Goal: Register for event/course: Register for event/course

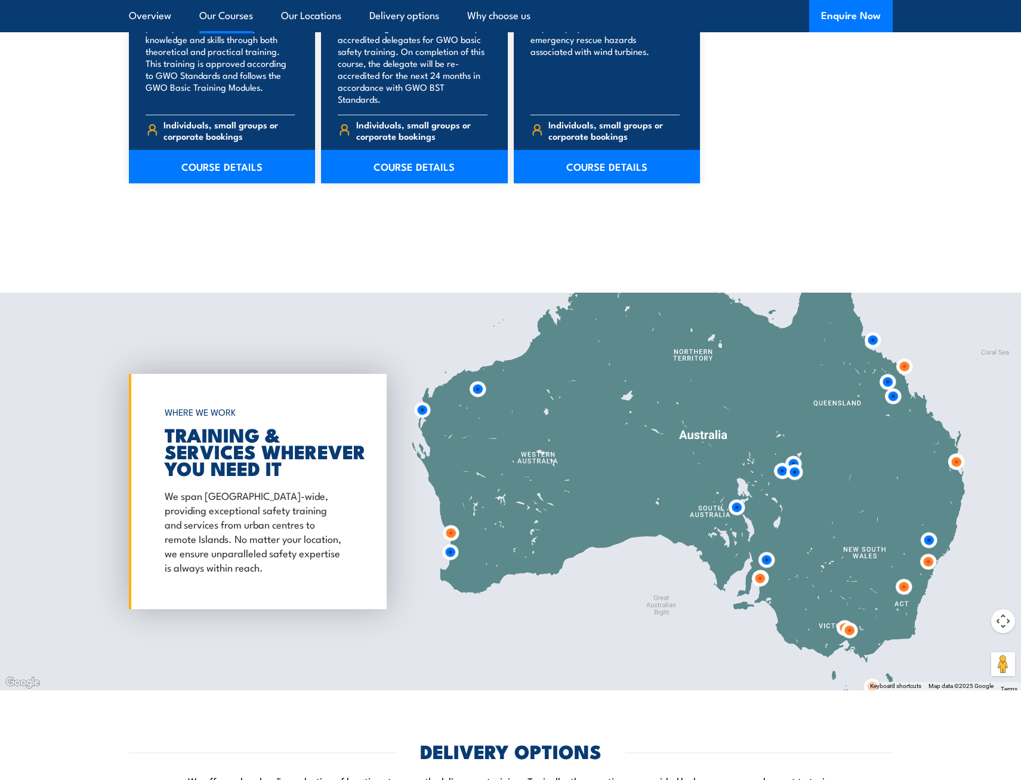
scroll to position [1313, 0]
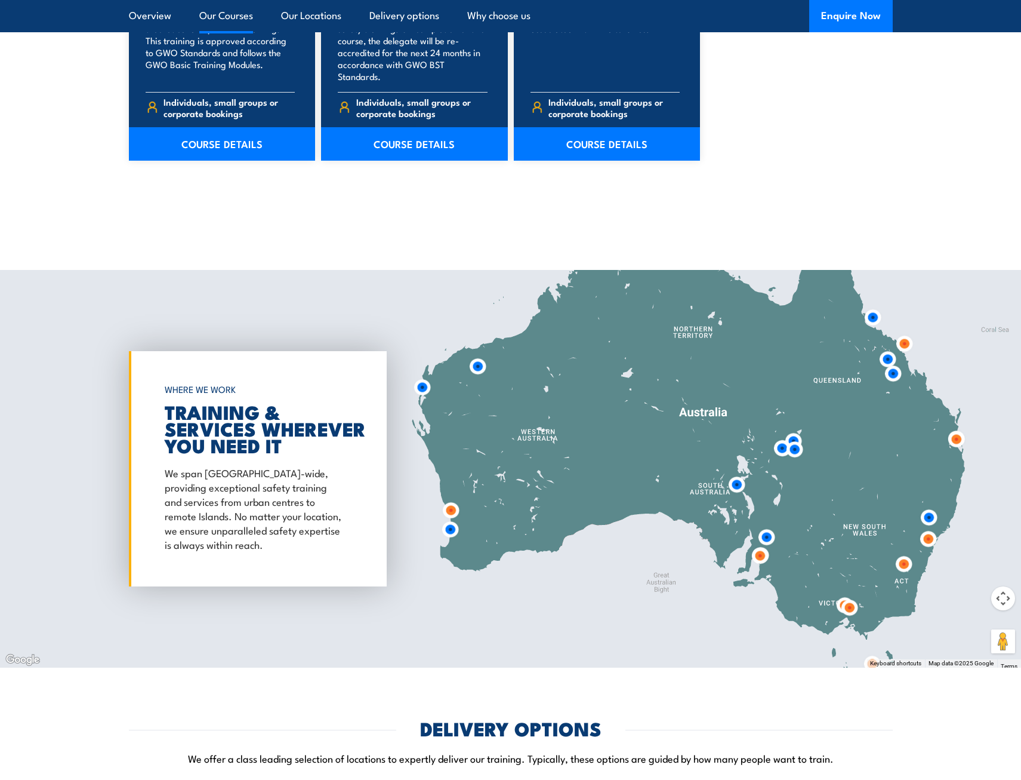
click at [454, 516] on img at bounding box center [451, 529] width 32 height 32
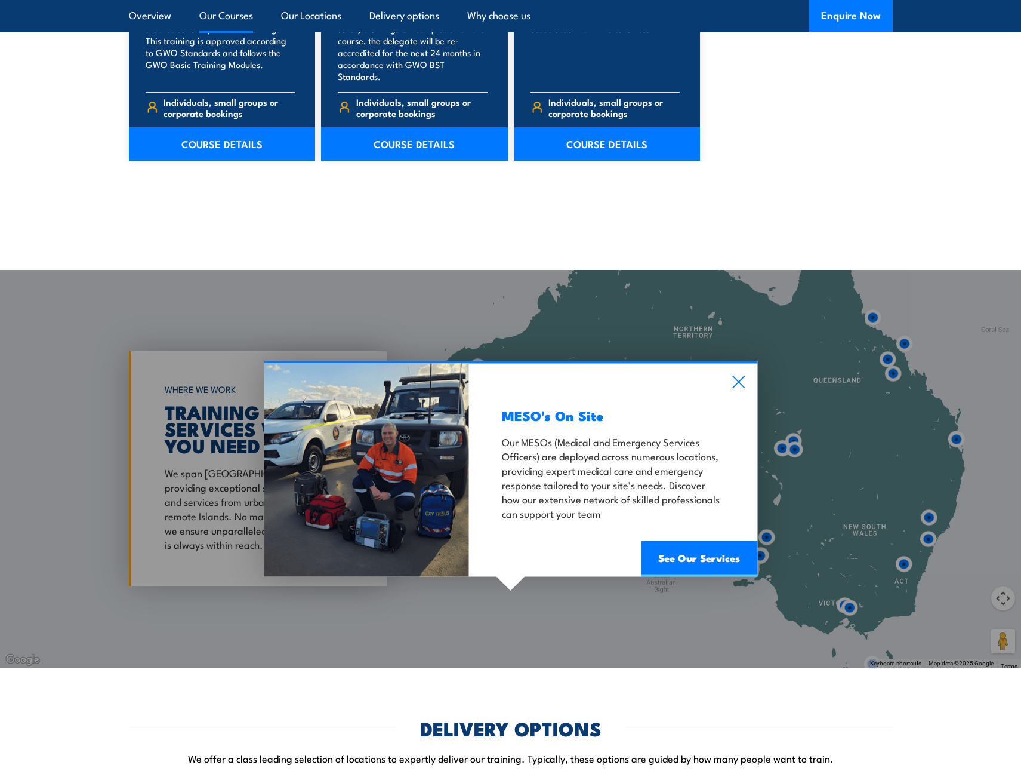
click at [743, 375] on icon at bounding box center [739, 381] width 14 height 13
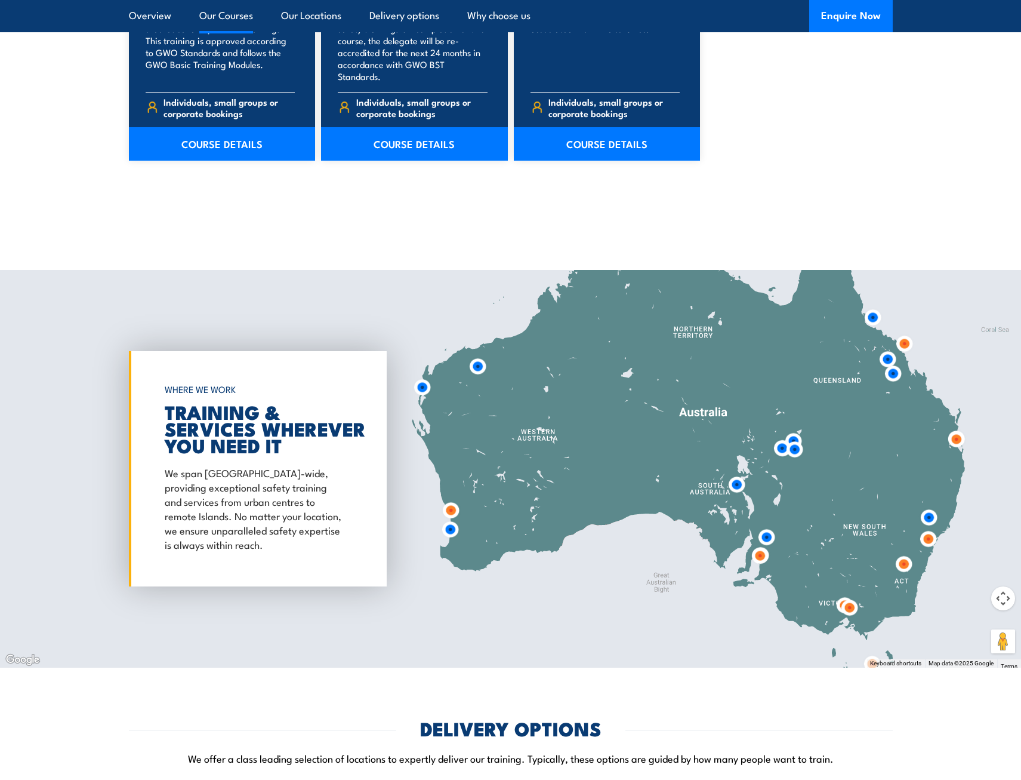
click at [449, 496] on img at bounding box center [451, 510] width 32 height 32
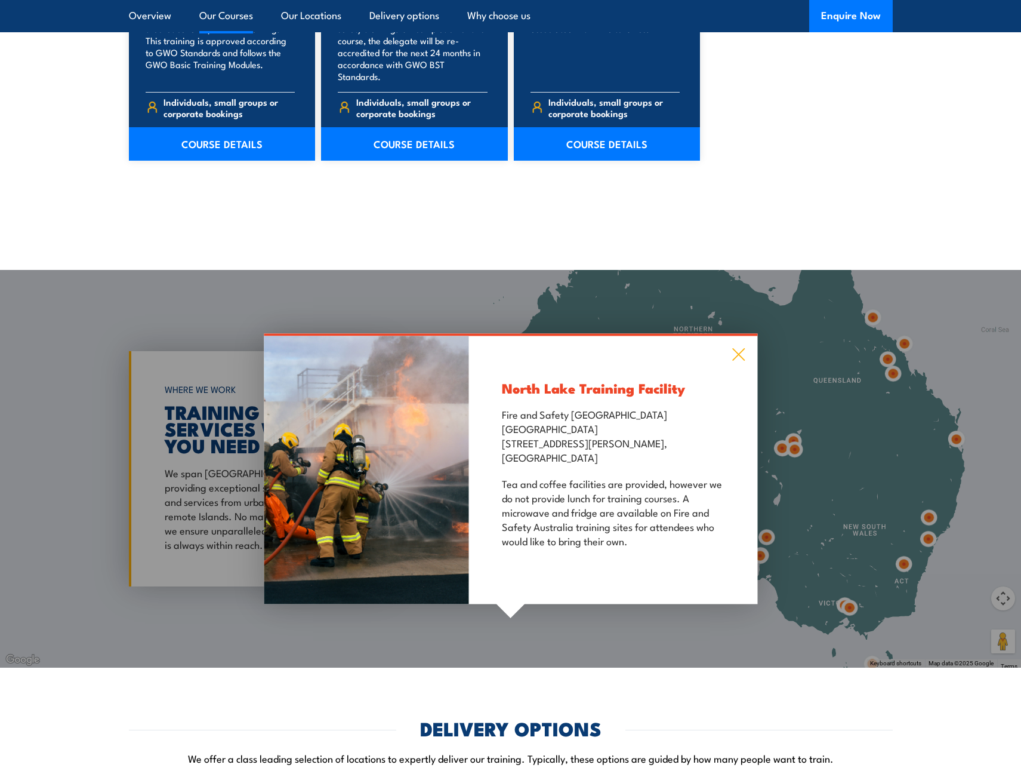
click at [742, 348] on icon at bounding box center [739, 354] width 14 height 13
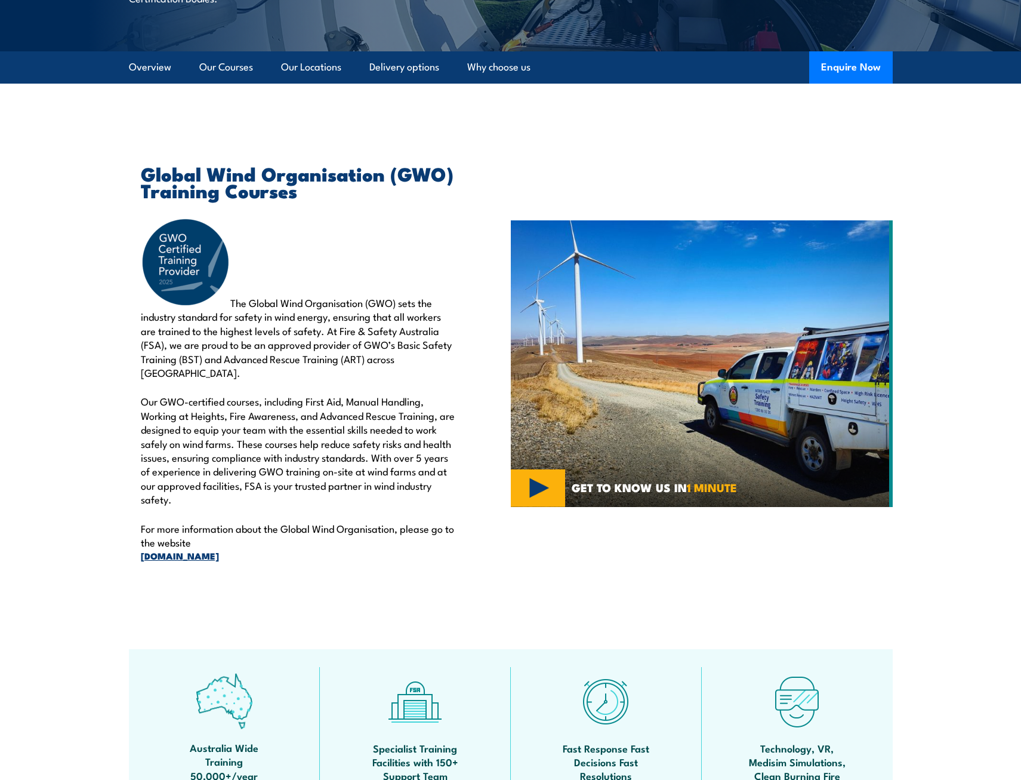
scroll to position [298, 0]
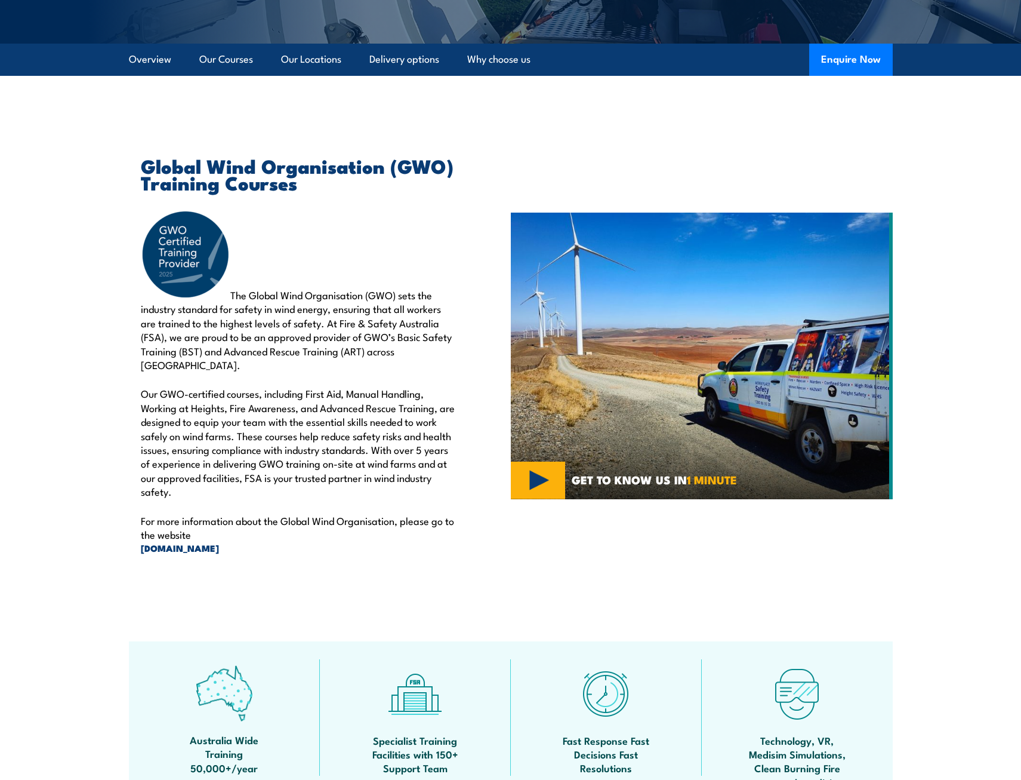
click at [297, 427] on p "Our GWO-certified courses, including First Aid, Manual Handling, Working at Hei…" at bounding box center [298, 442] width 315 height 112
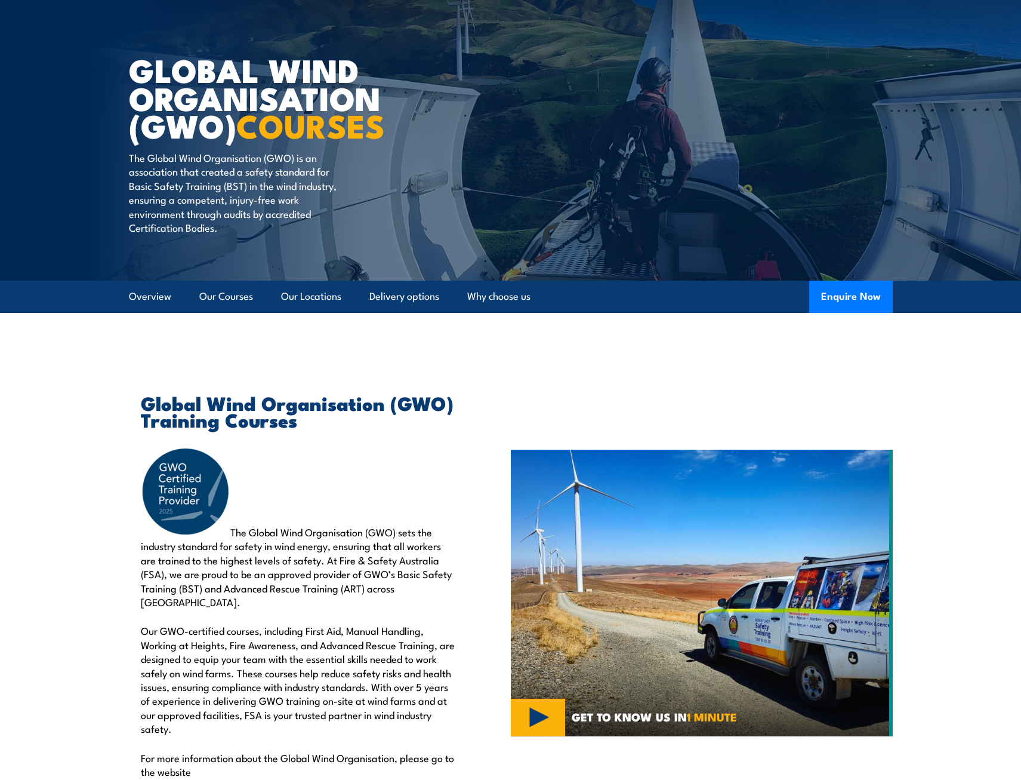
scroll to position [60, 0]
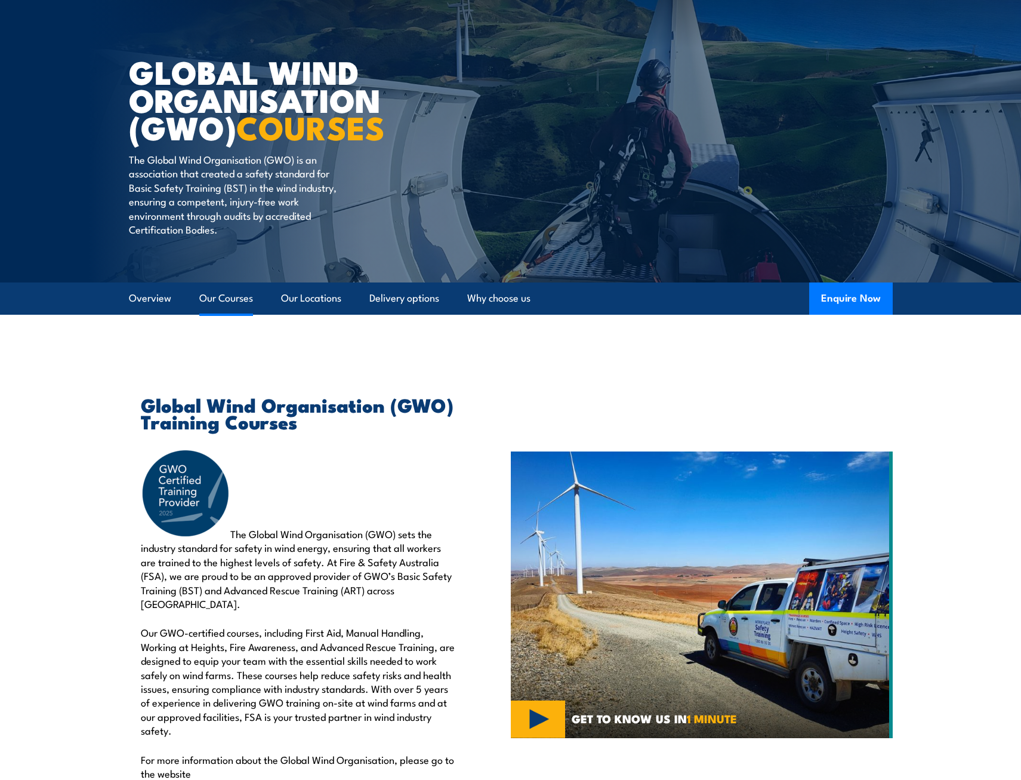
click at [227, 301] on link "Our Courses" at bounding box center [226, 298] width 54 height 32
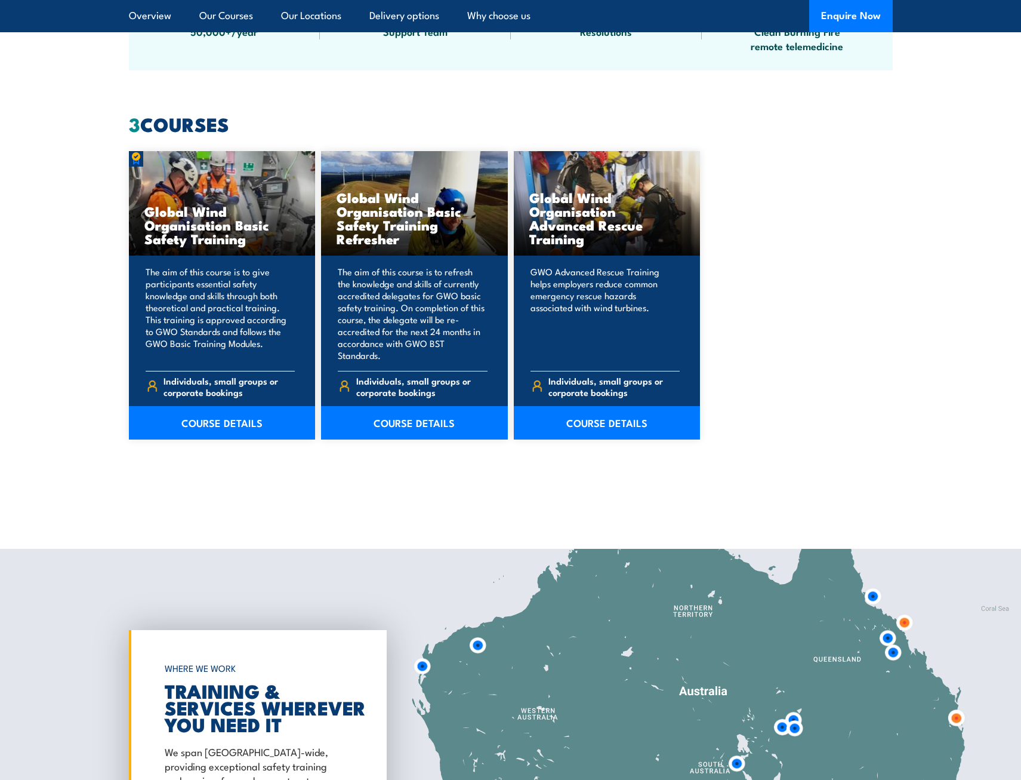
scroll to position [1062, 0]
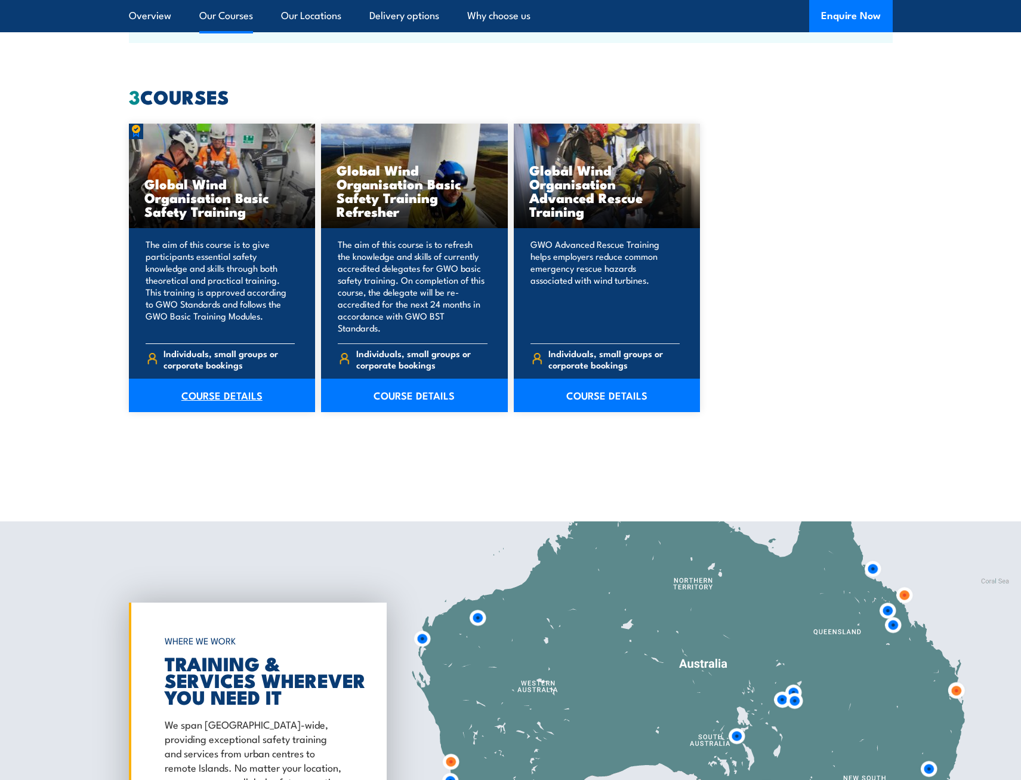
click at [211, 386] on link "COURSE DETAILS" at bounding box center [222, 394] width 187 height 33
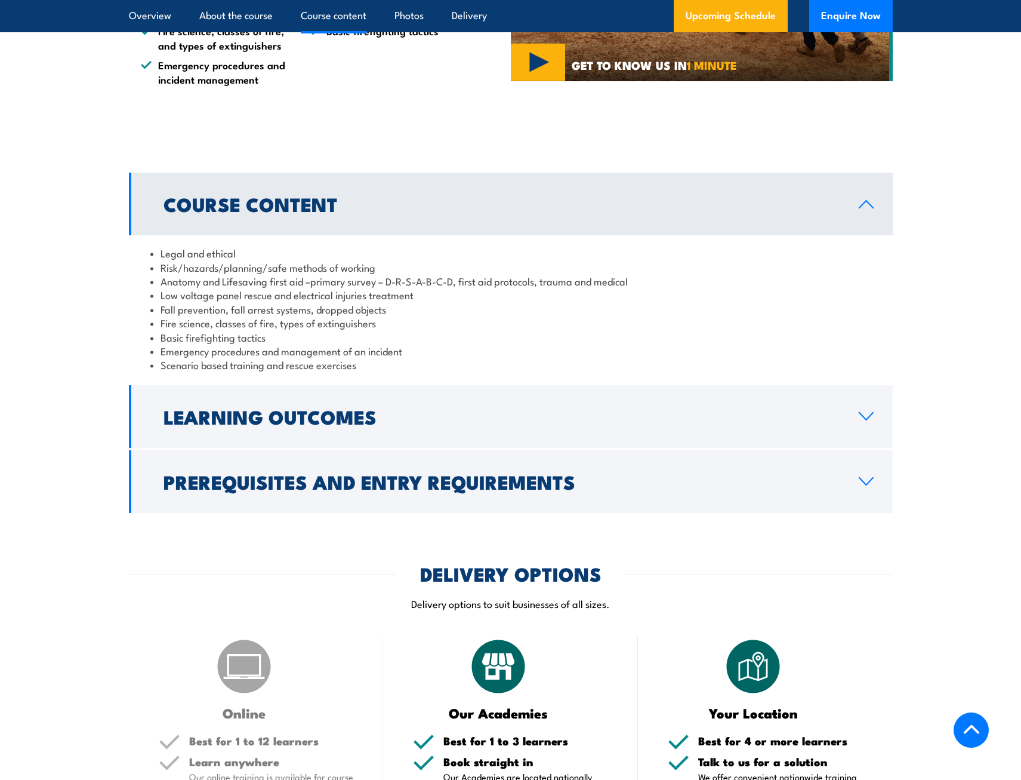
scroll to position [1074, 0]
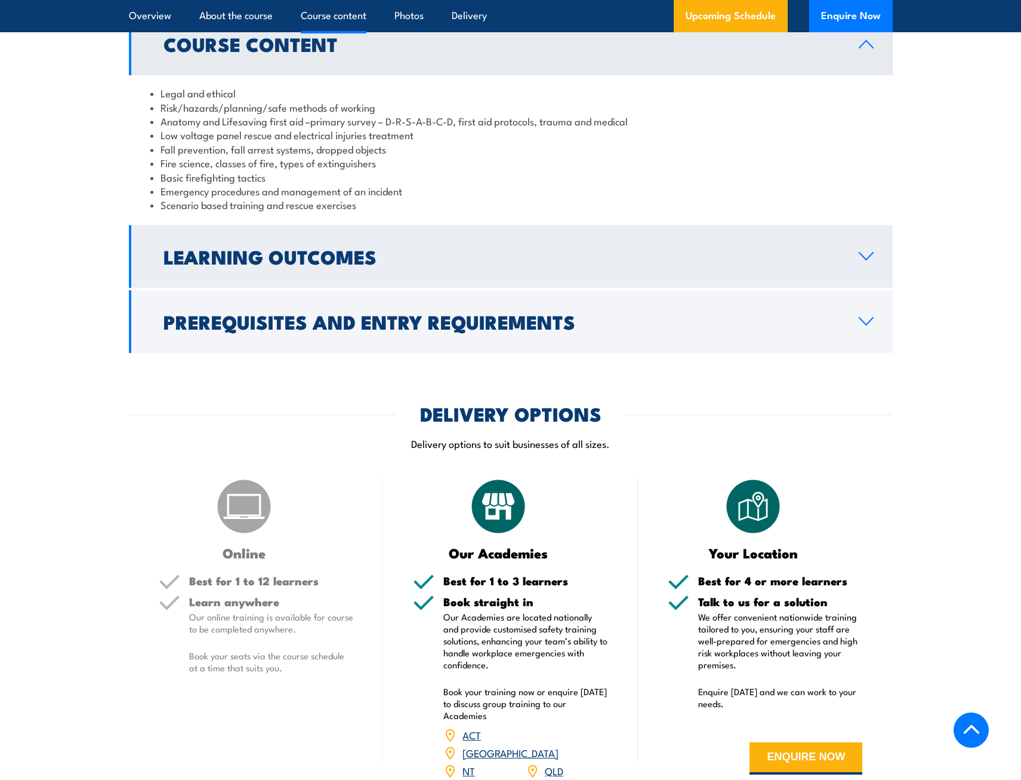
click at [452, 270] on link "Learning Outcomes" at bounding box center [511, 256] width 764 height 63
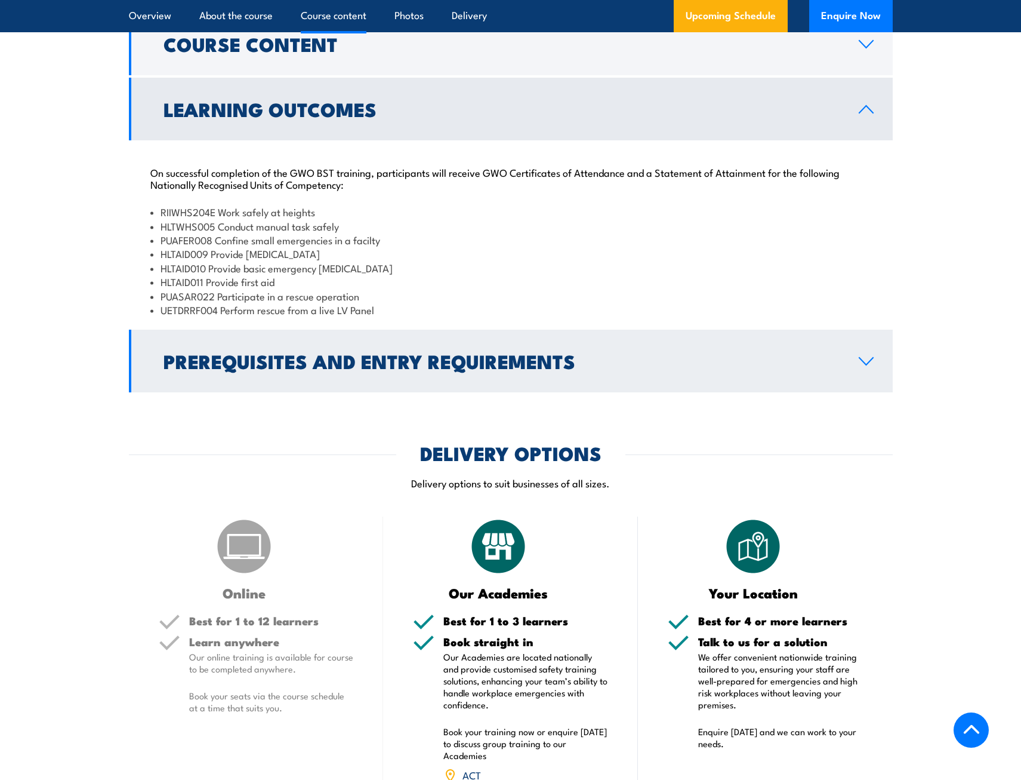
click at [441, 360] on h2 "Prerequisites and Entry Requirements" at bounding box center [502, 360] width 676 height 17
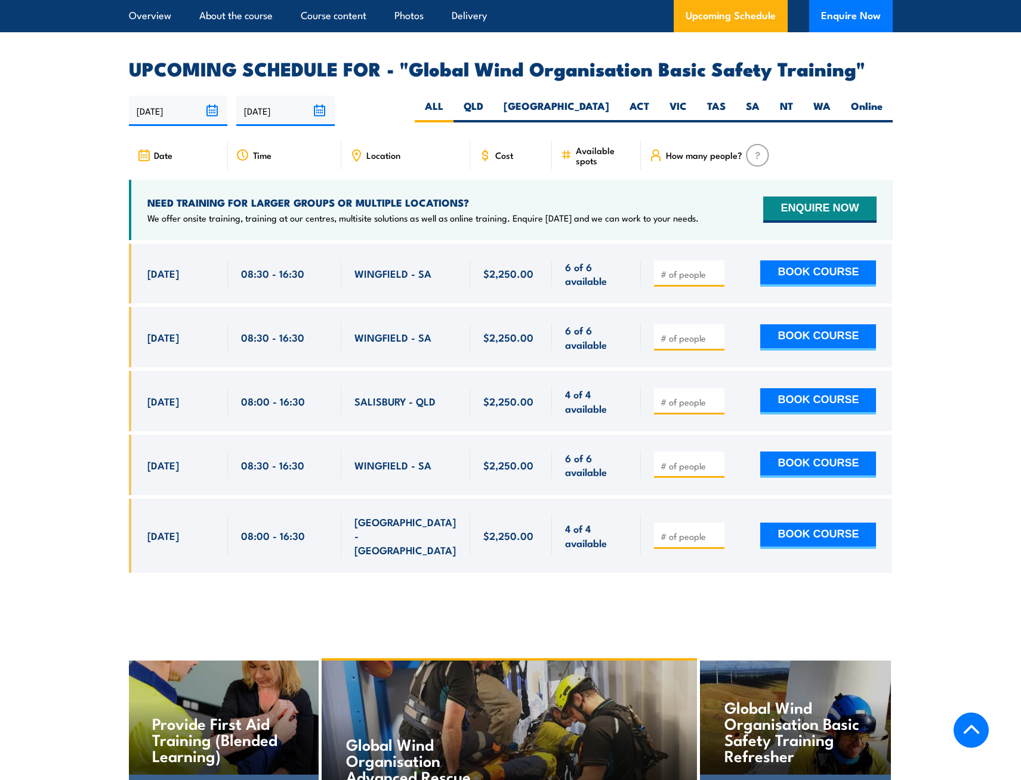
scroll to position [1910, 0]
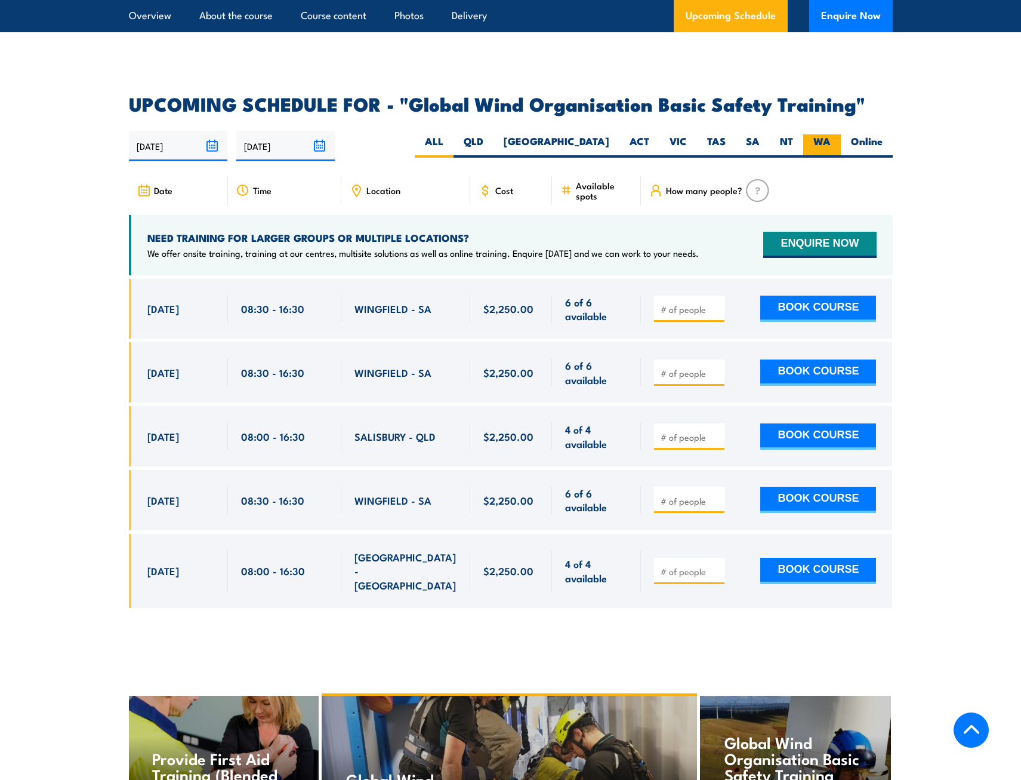
click at [826, 134] on label "WA" at bounding box center [822, 145] width 38 height 23
click at [831, 134] on input "WA" at bounding box center [835, 138] width 8 height 8
radio input "true"
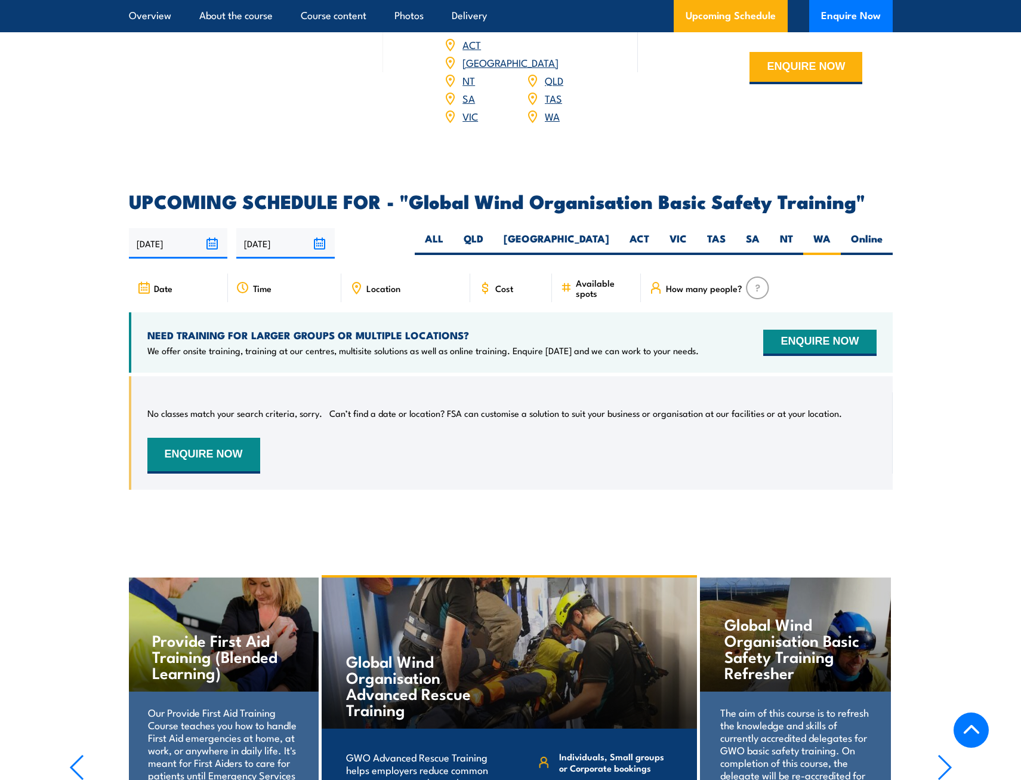
scroll to position [1760, 0]
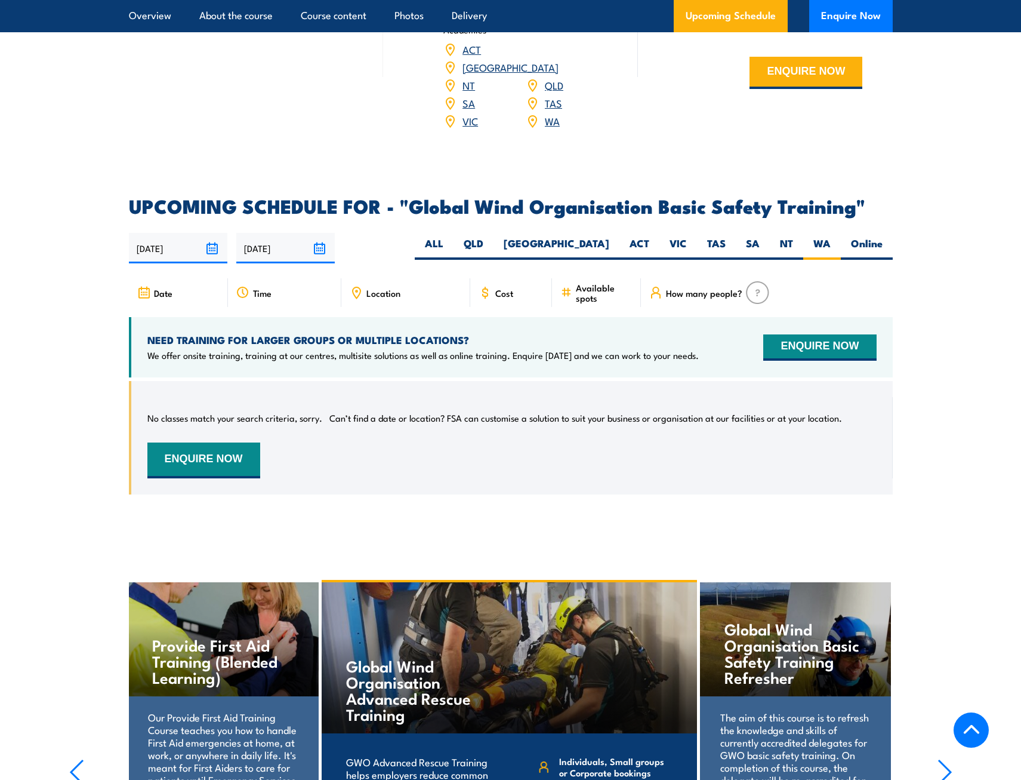
drag, startPoint x: 924, startPoint y: 388, endPoint x: 938, endPoint y: 381, distance: 15.2
click at [926, 387] on section "UPCOMING SCHEDULE FOR - "Global Wind Organisation Basic Safety Training" 11/08/…" at bounding box center [510, 354] width 1021 height 315
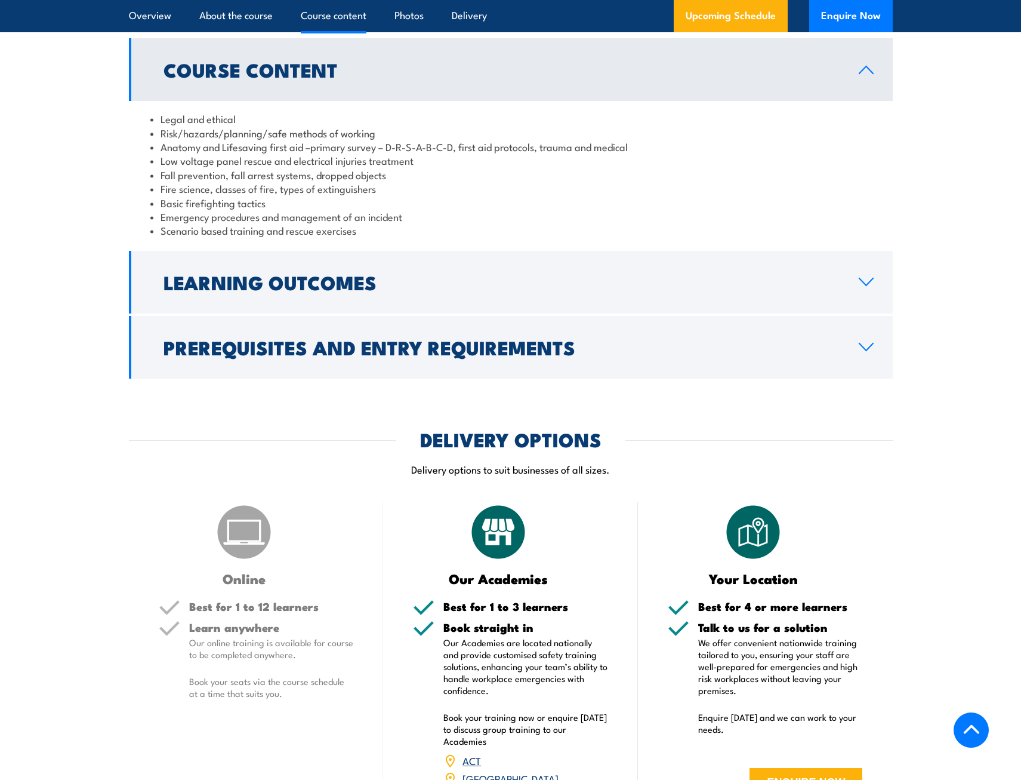
scroll to position [984, 0]
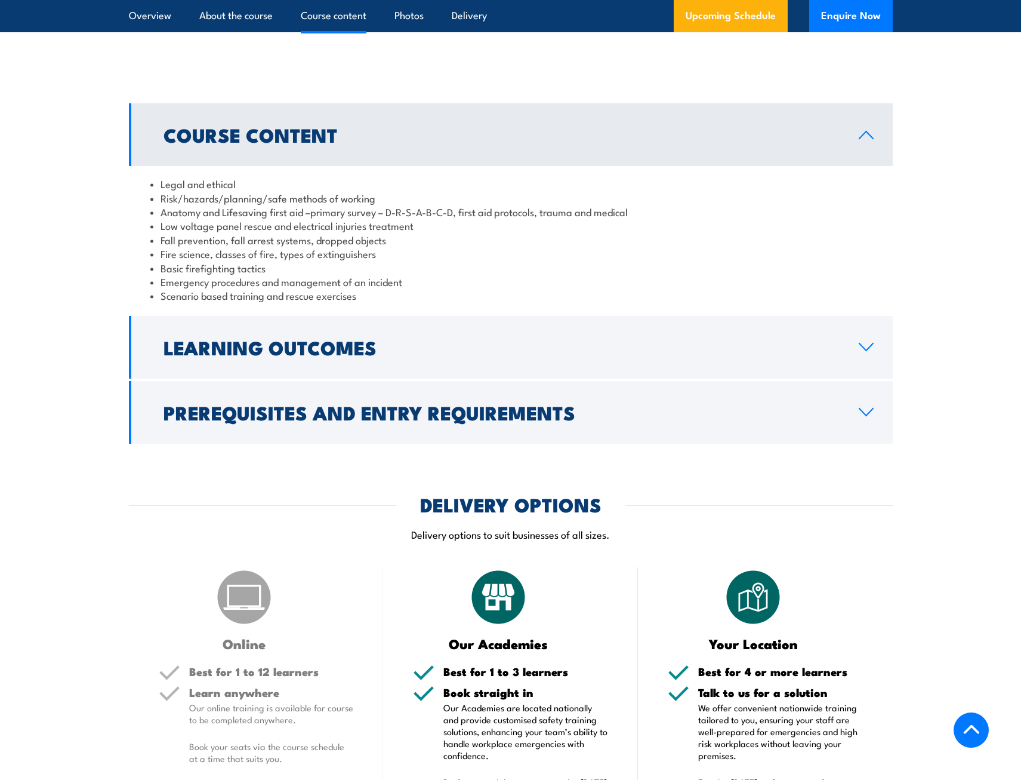
click at [690, 221] on ul "Legal and ethical Risk/hazards/planning/safe methods of working Anatomy and Lif…" at bounding box center [510, 240] width 721 height 126
